Goal: Information Seeking & Learning: Learn about a topic

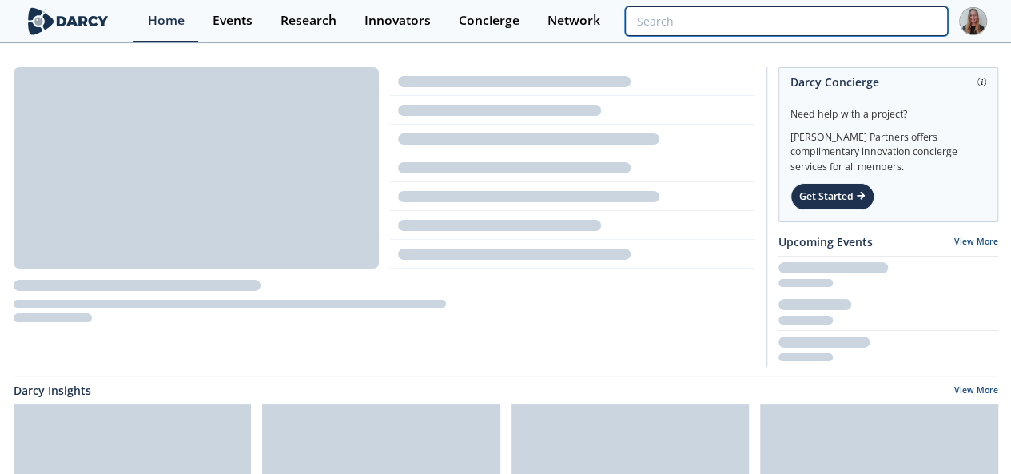
click at [843, 23] on input "search" at bounding box center [786, 21] width 322 height 30
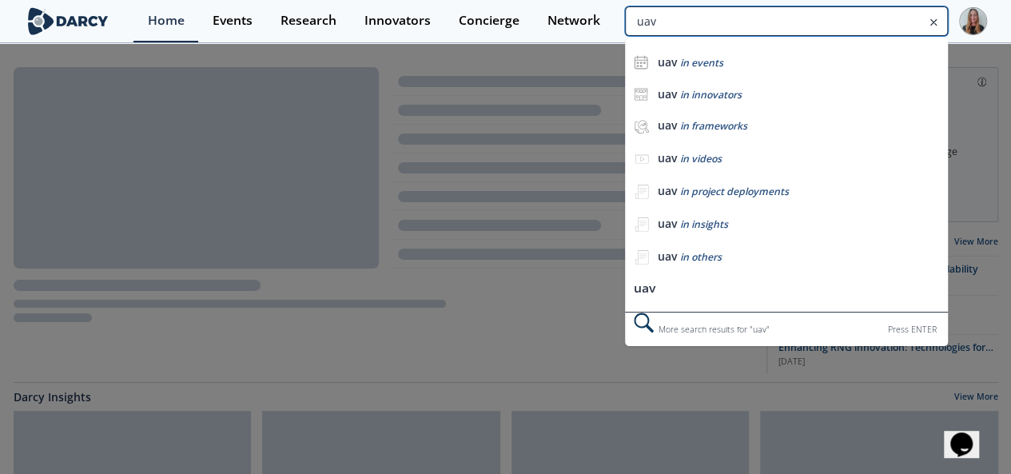
type input "uav"
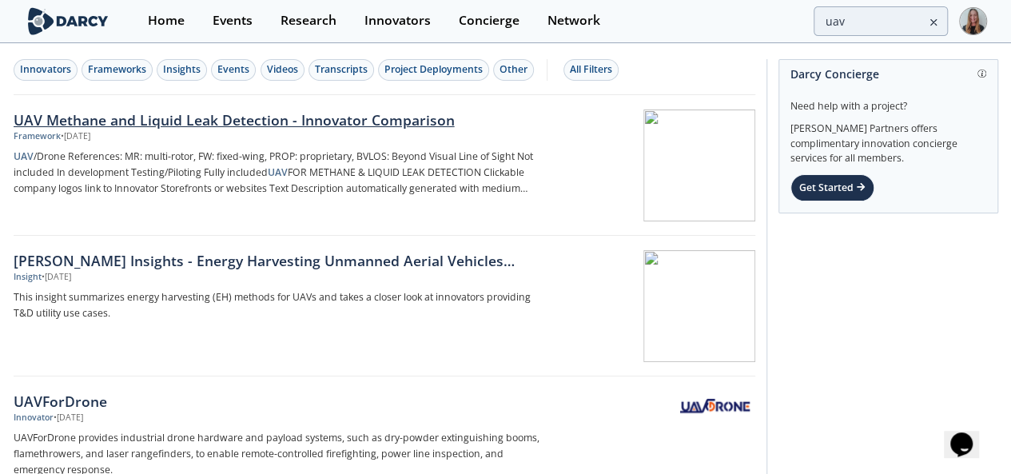
click at [90, 138] on div "• [DATE]" at bounding box center [76, 136] width 30 height 13
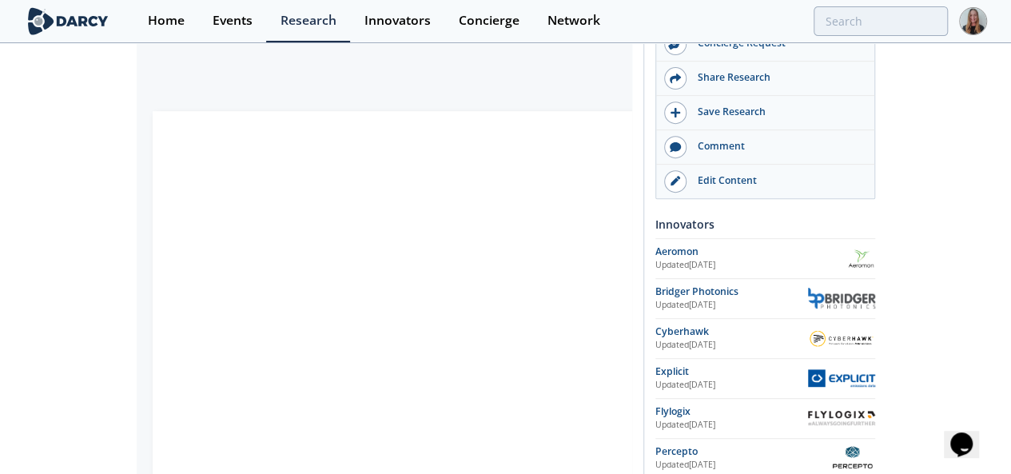
scroll to position [285, 0]
